Goal: Navigation & Orientation: Find specific page/section

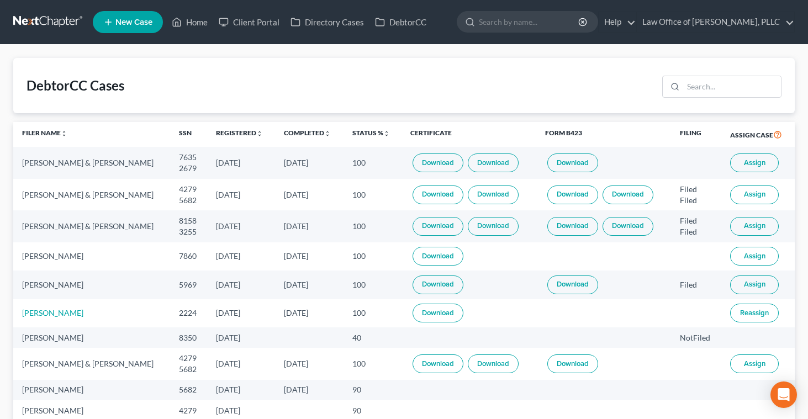
scroll to position [4, 0]
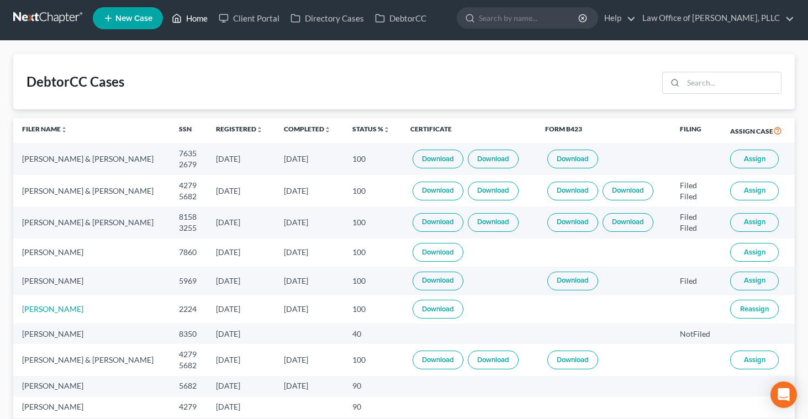
click at [192, 19] on link "Home" at bounding box center [189, 18] width 47 height 20
click at [193, 19] on link "Home" at bounding box center [189, 18] width 47 height 20
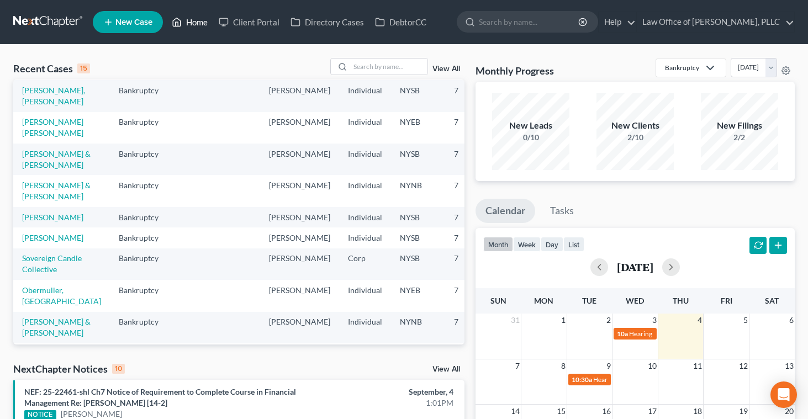
scroll to position [73, 0]
click at [396, 23] on link "DebtorCC" at bounding box center [400, 22] width 62 height 20
